Goal: Task Accomplishment & Management: Use online tool/utility

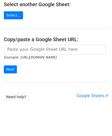
scroll to position [69, 0]
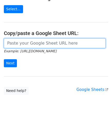
click at [43, 46] on input "url" at bounding box center [55, 43] width 102 height 10
paste input "0362232052 0977440354"
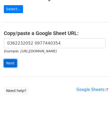
click at [10, 64] on input "Next" at bounding box center [10, 63] width 13 height 8
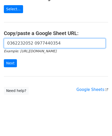
click at [27, 41] on input "0362232052 0977440354" at bounding box center [55, 43] width 102 height 10
paste input "[URL][DOMAIN_NAME]"
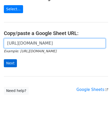
type input "[URL][DOMAIN_NAME]"
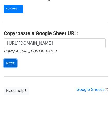
click at [9, 65] on input "Next" at bounding box center [10, 63] width 13 height 8
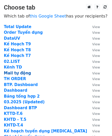
click at [12, 72] on strong "Mail tự động" at bounding box center [17, 73] width 27 height 5
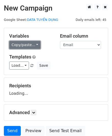
click at [28, 43] on link "Copy/paste..." at bounding box center [24, 45] width 31 height 8
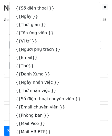
click at [91, 55] on h5 "Templates" at bounding box center [56, 57] width 94 height 6
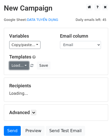
click at [16, 65] on link "Load..." at bounding box center [19, 65] width 20 height 8
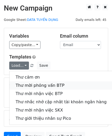
click at [41, 85] on link "Thư mời phỏng vấn BTP" at bounding box center [60, 85] width 103 height 8
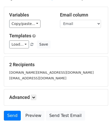
scroll to position [49, 0]
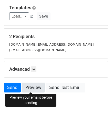
click at [31, 86] on link "Preview" at bounding box center [33, 87] width 23 height 10
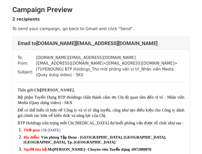
click at [75, 104] on p "Bộ phận Tuyển Dụng BTP Holdings chân thành cảm ơn Chị đã quan tâm đến vị trí : …" at bounding box center [101, 99] width 166 height 11
click at [75, 102] on p "Bộ phận Tuyển Dụng BTP Holdings chân thành cảm ơn Chị đã quan tâm đến vị trí : …" at bounding box center [101, 99] width 166 height 11
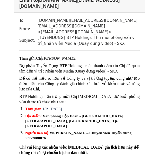
scroll to position [51, 0]
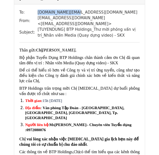
drag, startPoint x: 35, startPoint y: 8, endPoint x: 78, endPoint y: 7, distance: 42.9
click at [78, 9] on td "[DOMAIN_NAME][EMAIL_ADDRESS][DOMAIN_NAME]" at bounding box center [88, 12] width 102 height 6
copy td "[DOMAIN_NAME][EMAIL_ADDRESS][DOMAIN_NAME]"
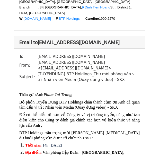
scroll to position [308, 0]
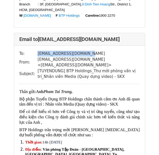
drag, startPoint x: 35, startPoint y: 57, endPoint x: 88, endPoint y: 56, distance: 53.4
click at [88, 56] on tr "To: phamtaitrung96@gmail.com" at bounding box center [79, 54] width 120 height 6
copy tr "[EMAIL_ADDRESS][DOMAIN_NAME]"
